Goal: Obtain resource: Download file/media

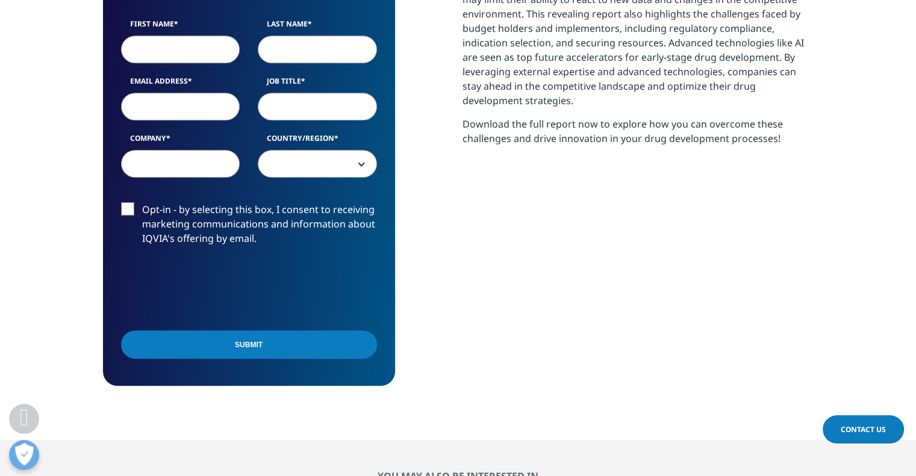
scroll to position [602, 0]
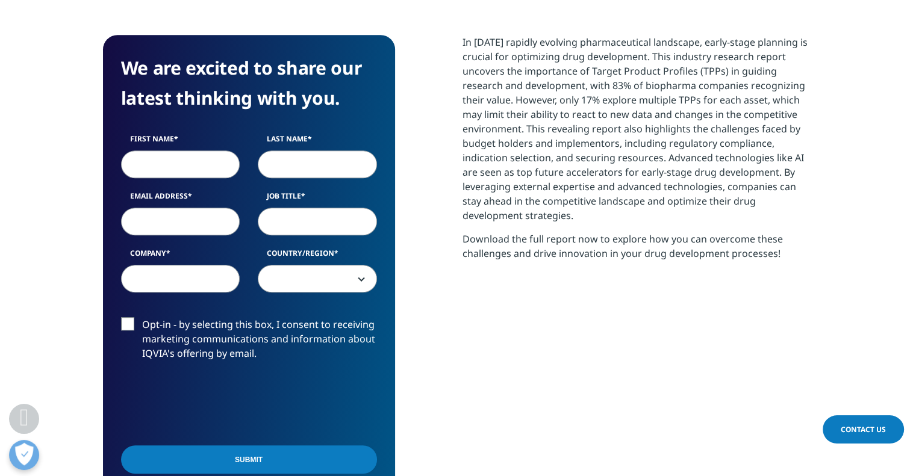
click at [172, 161] on input "First Name" at bounding box center [180, 164] width 119 height 28
type input "hm"
type input "[EMAIL_ADDRESS][DOMAIN_NAME]"
type input "hm"
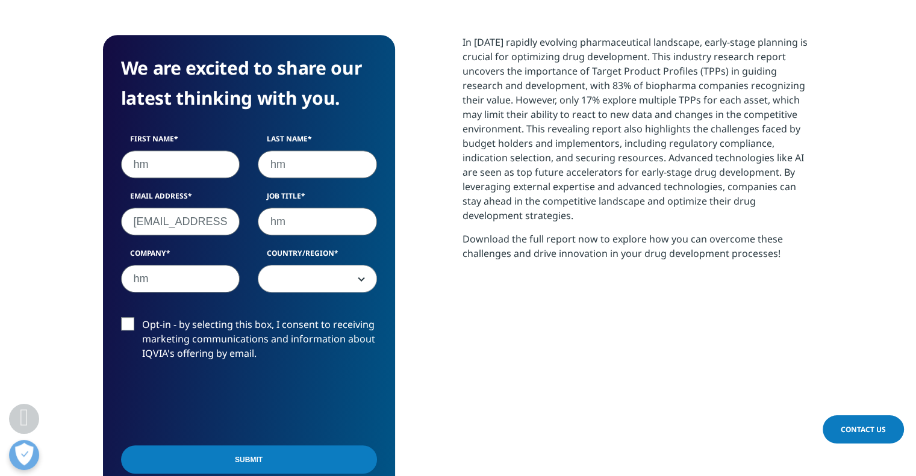
type input "hm"
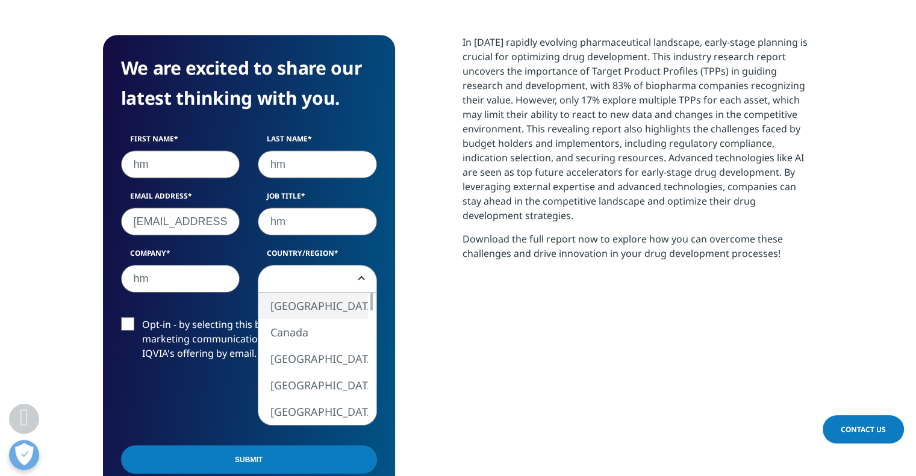
select select "[GEOGRAPHIC_DATA]"
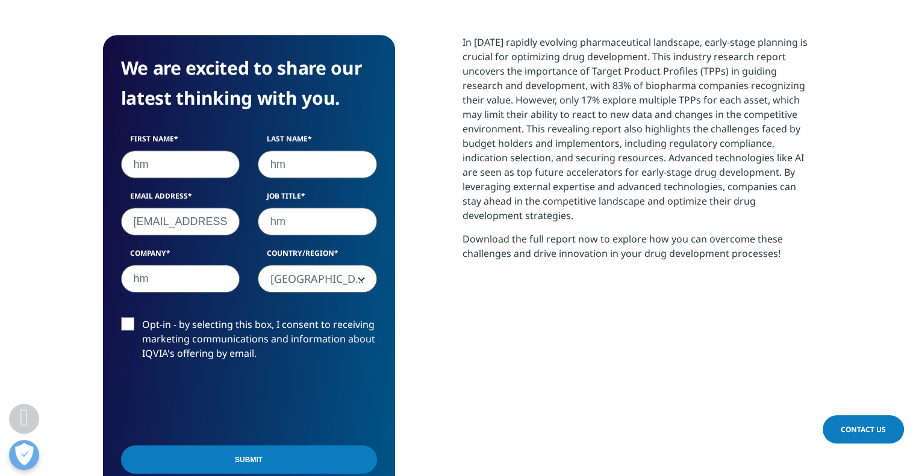
click at [248, 456] on input "Submit" at bounding box center [249, 459] width 256 height 28
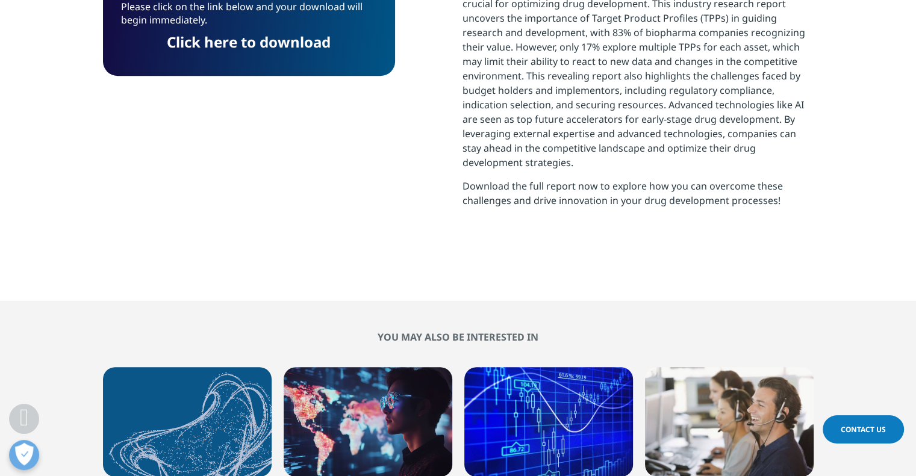
scroll to position [6, 6]
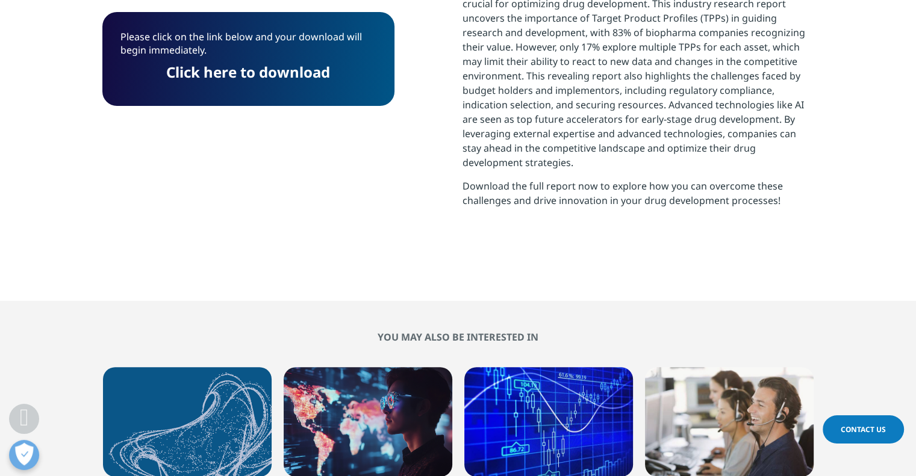
click at [300, 72] on link "Click here to download" at bounding box center [249, 72] width 164 height 20
